Goal: Task Accomplishment & Management: Complete application form

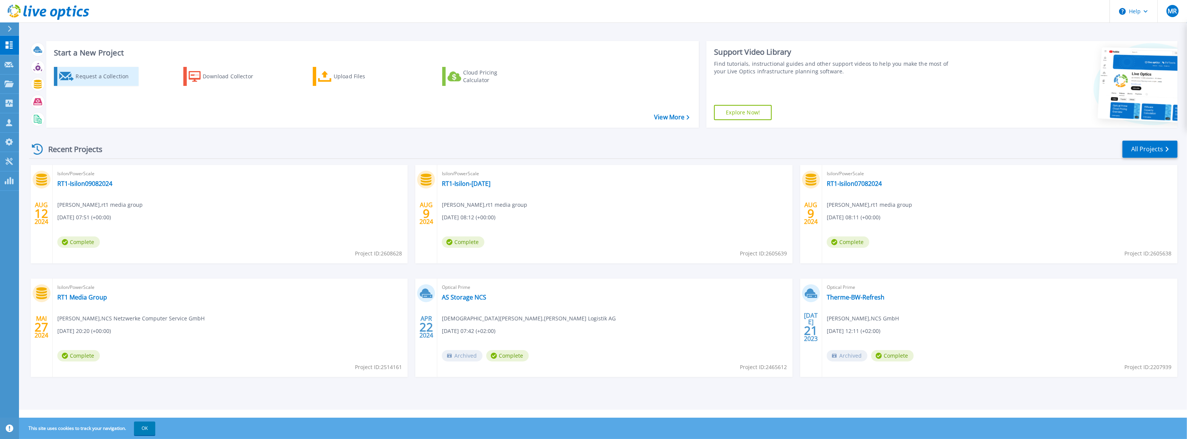
click at [109, 76] on div "Request a Collection" at bounding box center [106, 76] width 61 height 15
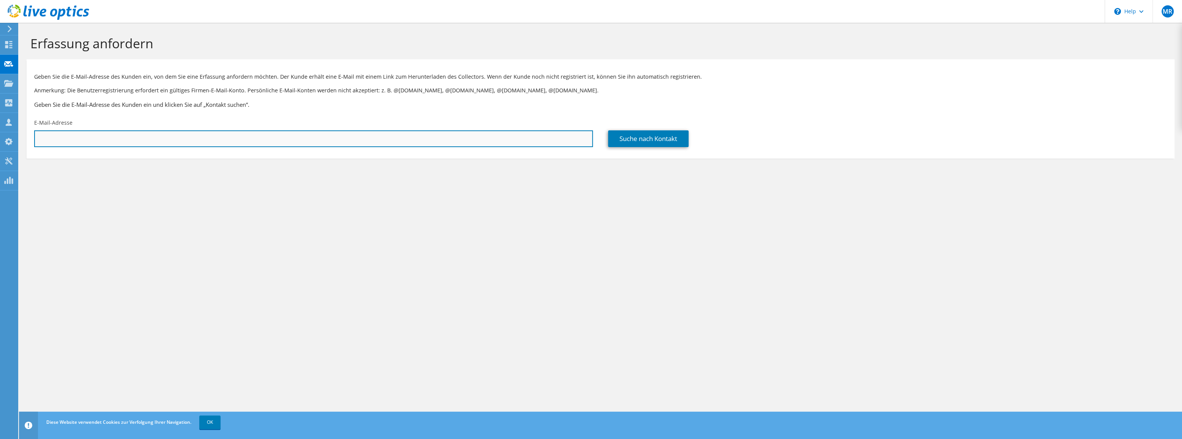
click at [68, 138] on input "text" at bounding box center [313, 138] width 559 height 17
type input "s"
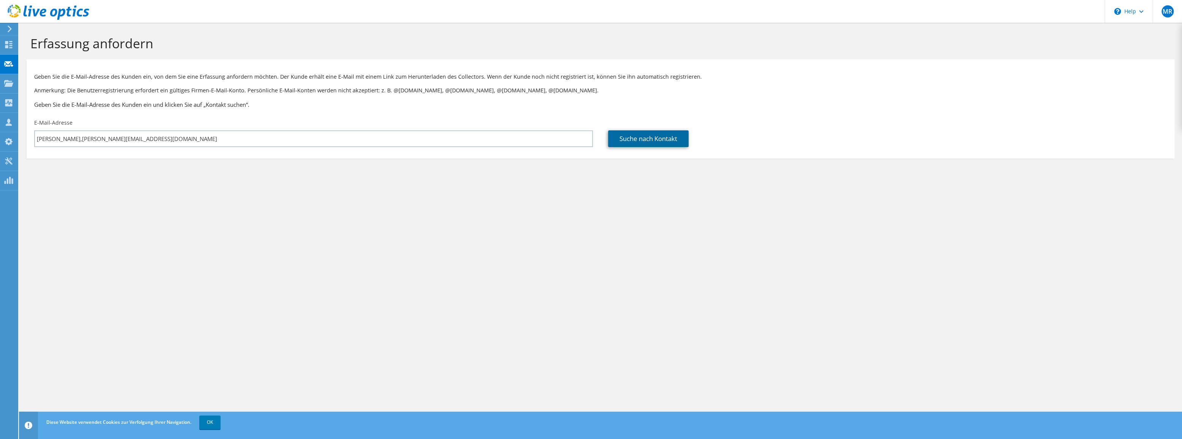
click at [627, 134] on link "Suche nach Kontakt" at bounding box center [648, 138] width 80 height 17
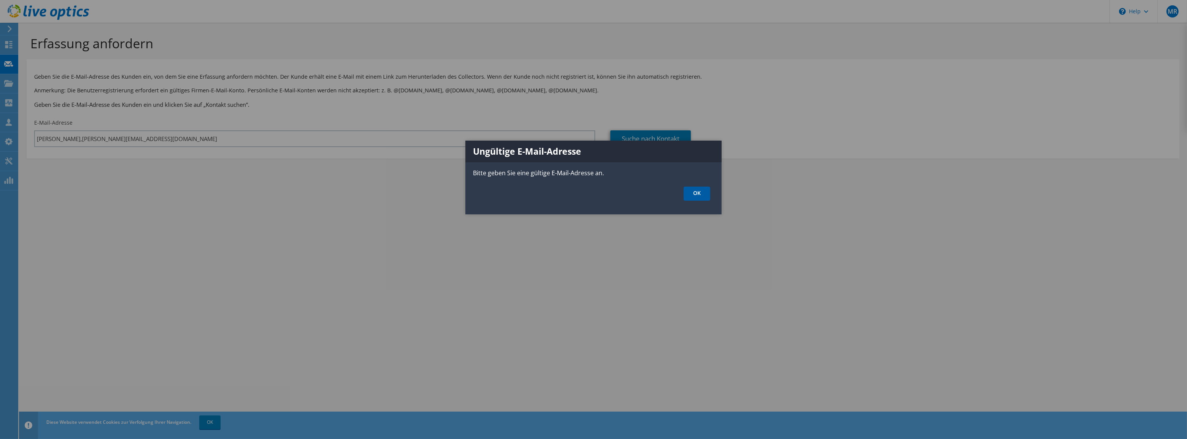
click at [704, 196] on link "OK" at bounding box center [697, 193] width 27 height 14
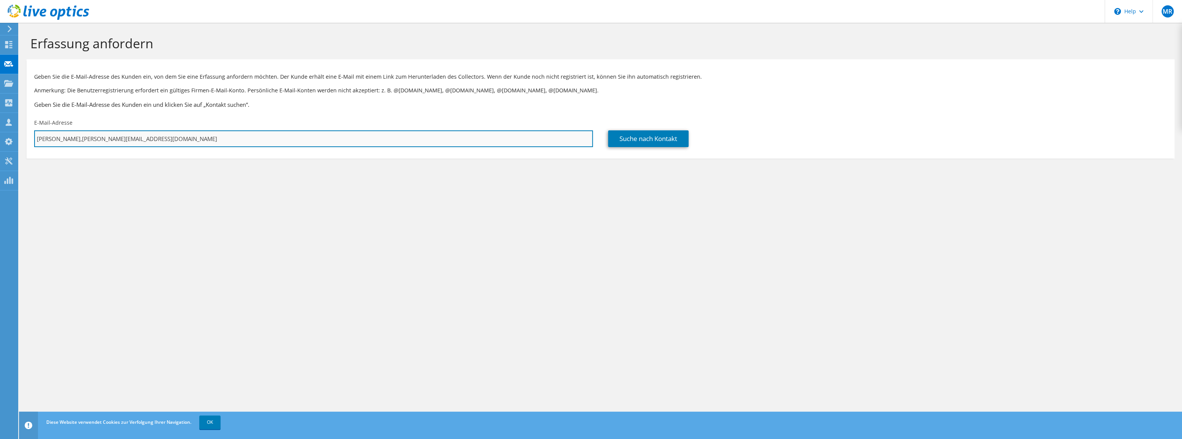
click at [55, 140] on input "[PERSON_NAME],[PERSON_NAME][EMAIL_ADDRESS][DOMAIN_NAME]" at bounding box center [313, 138] width 559 height 17
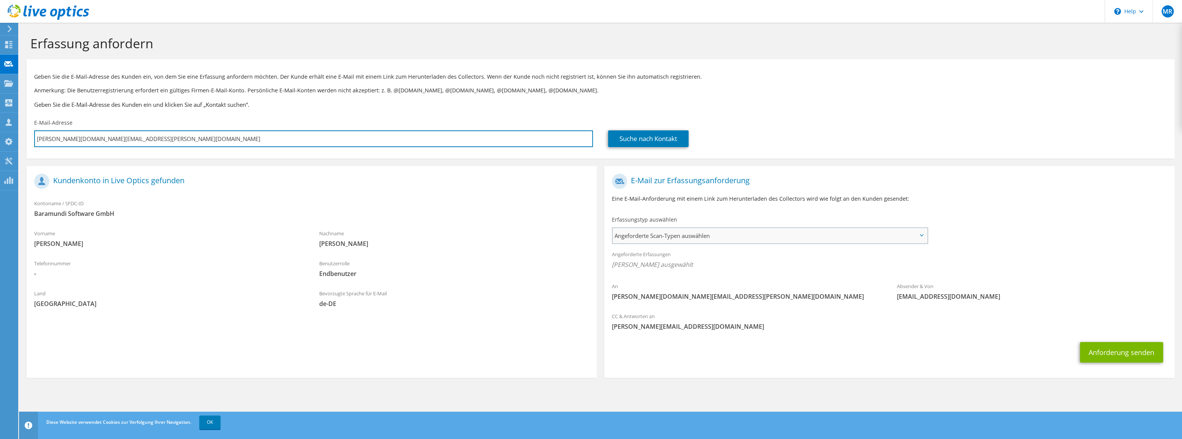
type input "[PERSON_NAME][DOMAIN_NAME][EMAIL_ADDRESS][PERSON_NAME][DOMAIN_NAME]"
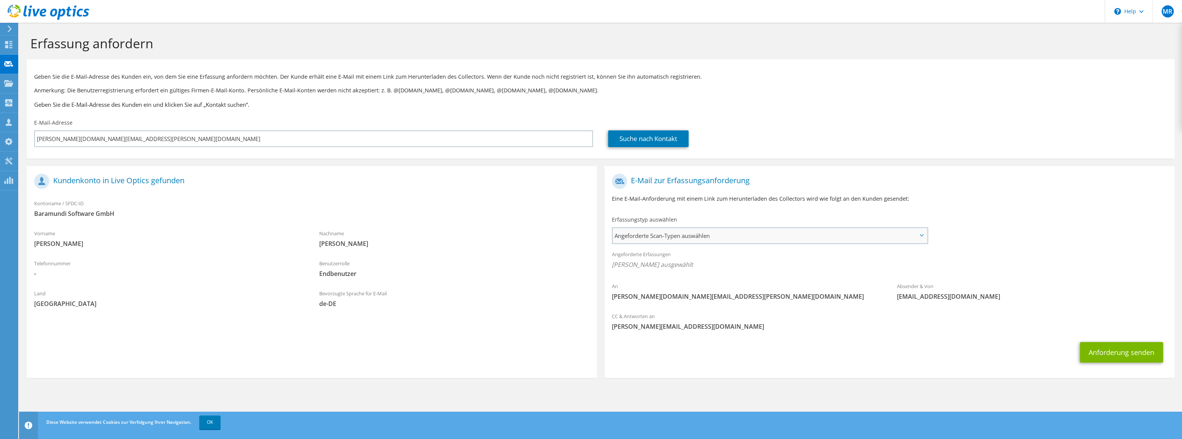
click at [812, 240] on span "Angeforderte Scan-Typen auswählen" at bounding box center [770, 235] width 314 height 15
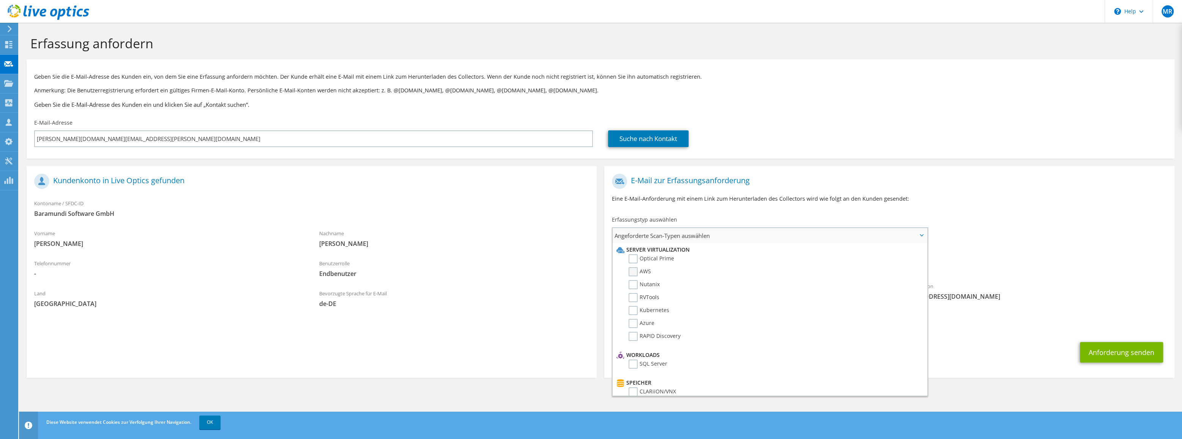
click at [633, 271] on label "AWS" at bounding box center [640, 271] width 22 height 9
click at [0, 0] on input "AWS" at bounding box center [0, 0] width 0 height 0
click at [635, 270] on label "AWS" at bounding box center [640, 271] width 22 height 9
click at [0, 0] on input "AWS" at bounding box center [0, 0] width 0 height 0
click at [634, 323] on label "Azure" at bounding box center [642, 323] width 26 height 9
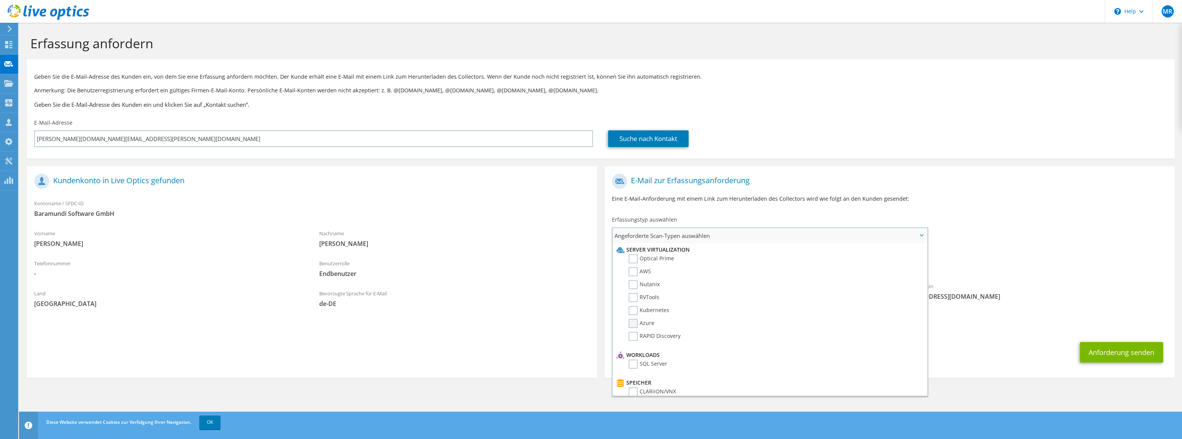
click at [0, 0] on input "Azure" at bounding box center [0, 0] width 0 height 0
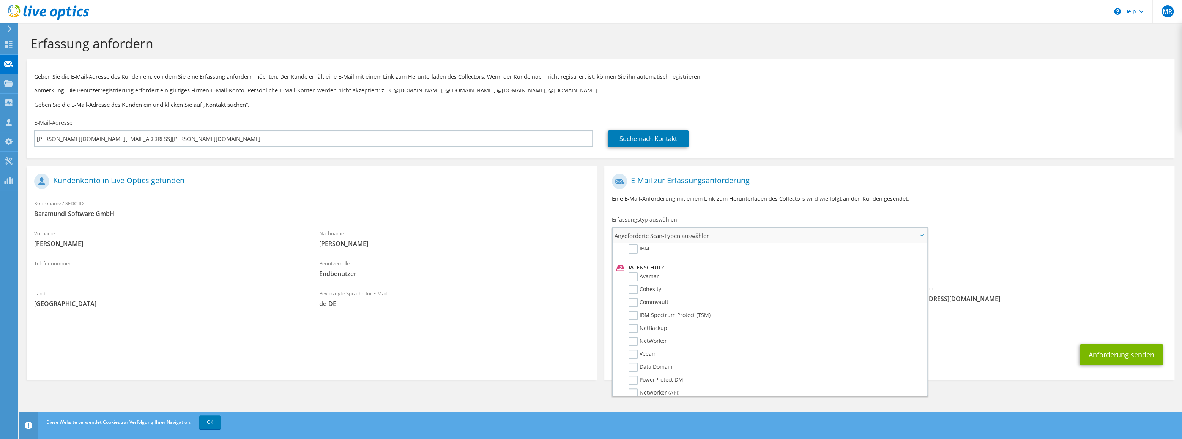
scroll to position [345, 0]
click at [632, 316] on label "Veeam" at bounding box center [643, 319] width 28 height 9
click at [0, 0] on input "Veeam" at bounding box center [0, 0] width 0 height 0
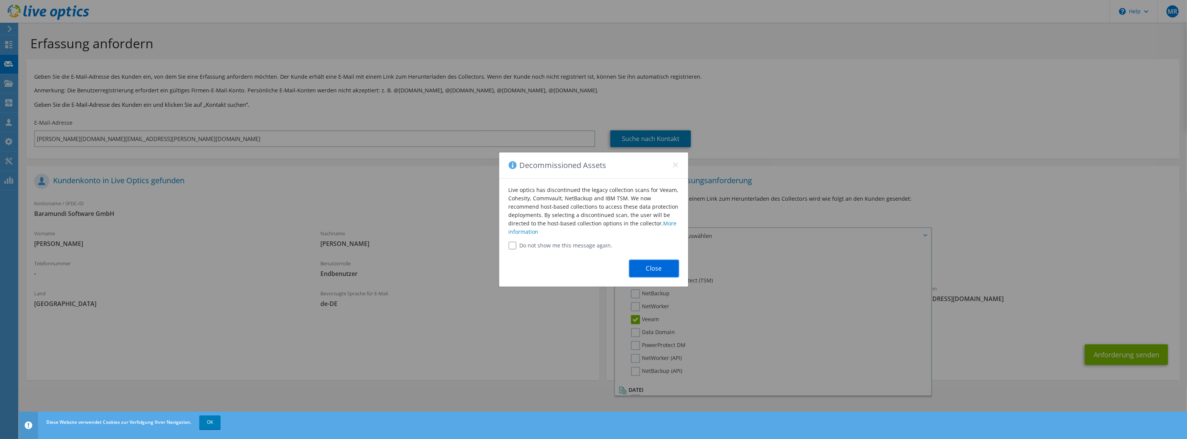
click at [653, 268] on button "Close" at bounding box center [653, 268] width 49 height 17
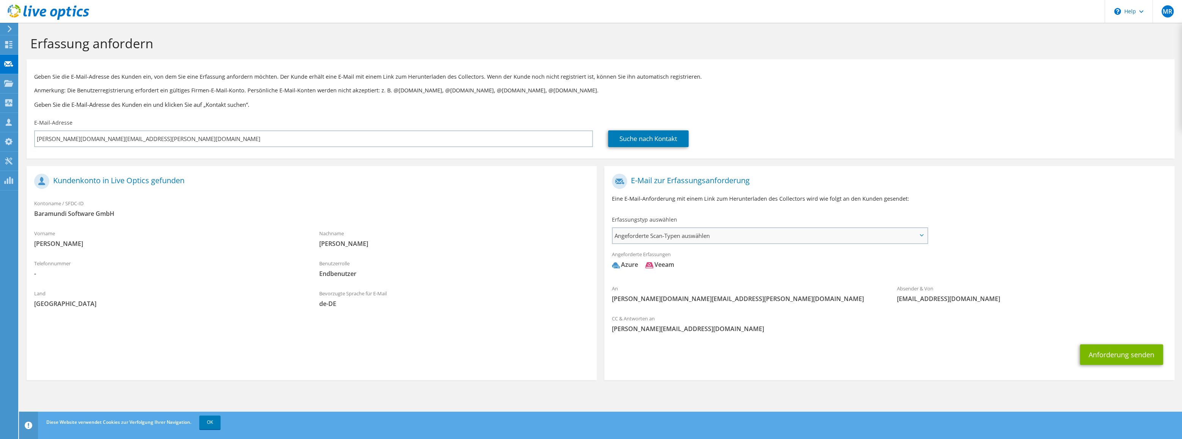
click at [858, 235] on span "Angeforderte Scan-Typen auswählen" at bounding box center [770, 235] width 314 height 15
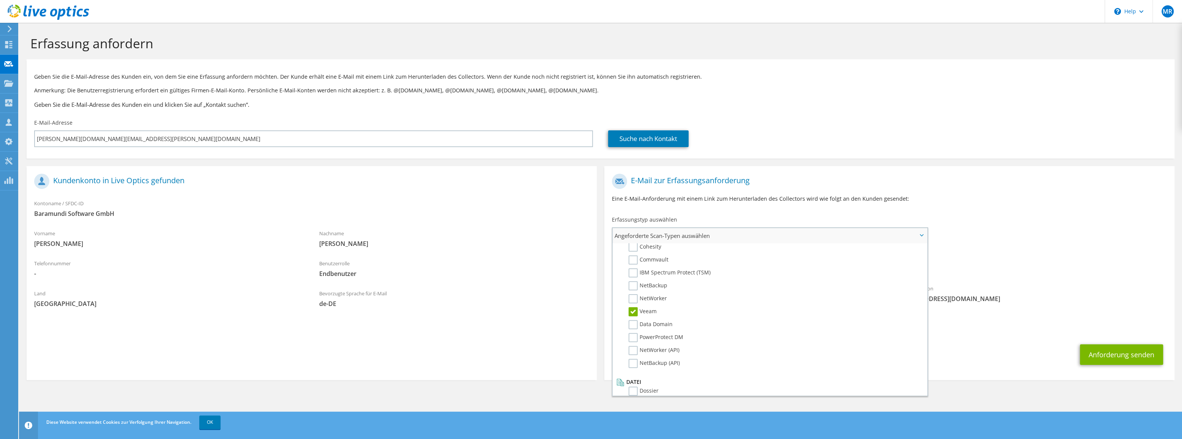
scroll to position [356, 0]
click at [632, 385] on label "Dossier" at bounding box center [644, 387] width 30 height 9
click at [0, 0] on input "Dossier" at bounding box center [0, 0] width 0 height 0
click at [979, 252] on div "Angeforderte Erfassungen Keine Scans ausgewählt Azure Veeam Dossier" at bounding box center [889, 261] width 570 height 30
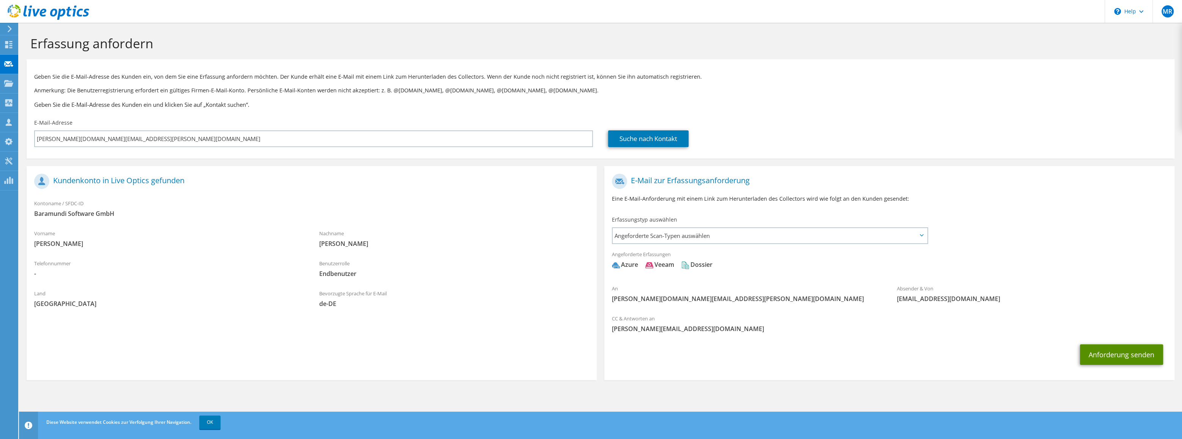
click at [1134, 353] on button "Anforderung senden" at bounding box center [1121, 354] width 83 height 21
